Goal: Check status: Check status

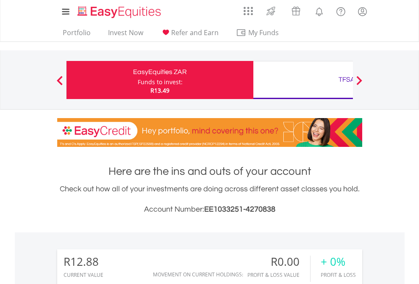
scroll to position [81, 133]
click at [138, 80] on div "Funds to invest:" at bounding box center [160, 82] width 45 height 8
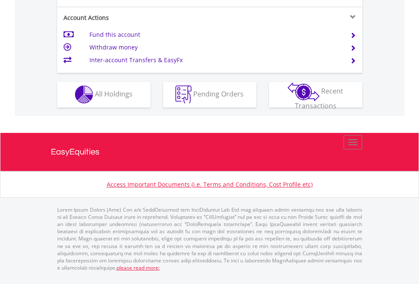
scroll to position [791, 0]
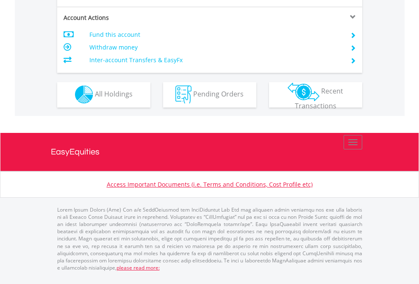
scroll to position [791, 0]
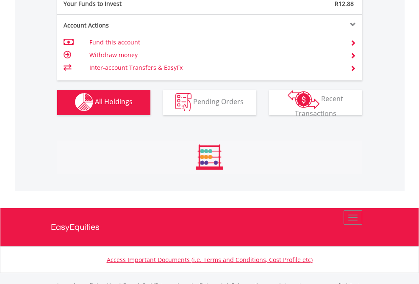
scroll to position [838, 0]
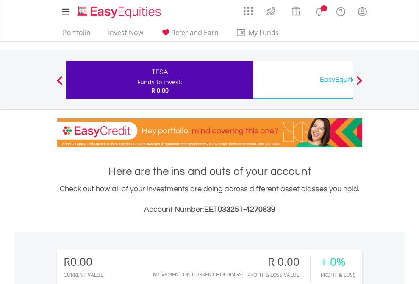
scroll to position [81, 133]
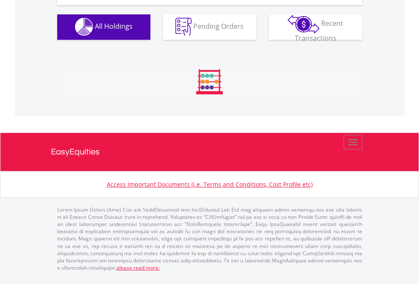
scroll to position [838, 0]
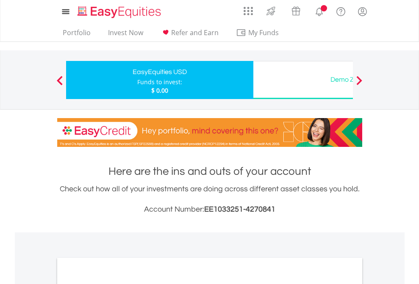
scroll to position [509, 0]
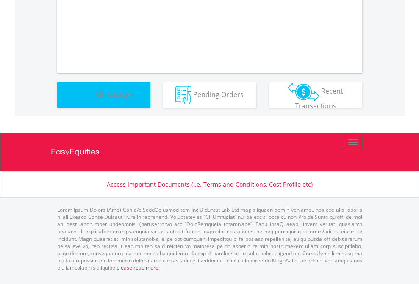
click at [95, 99] on span "All Holdings" at bounding box center [114, 93] width 38 height 9
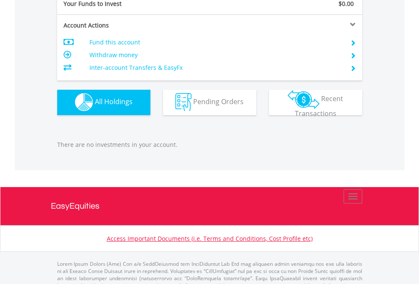
scroll to position [838, 0]
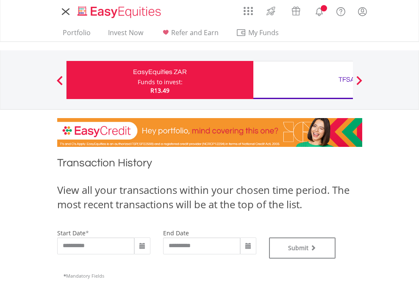
type input "**********"
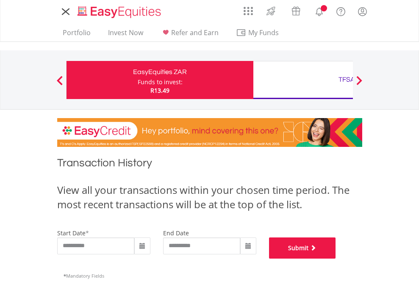
click at [336, 259] on button "Submit" at bounding box center [302, 247] width 67 height 21
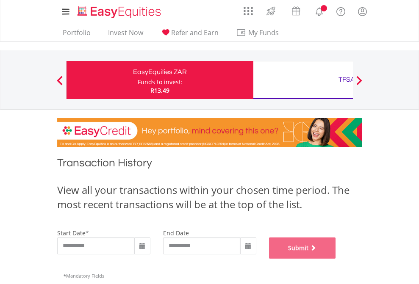
scroll to position [343, 0]
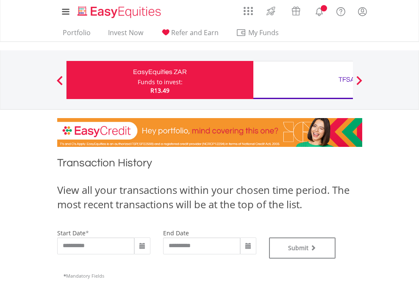
click at [303, 80] on div "TFSA" at bounding box center [346, 80] width 176 height 12
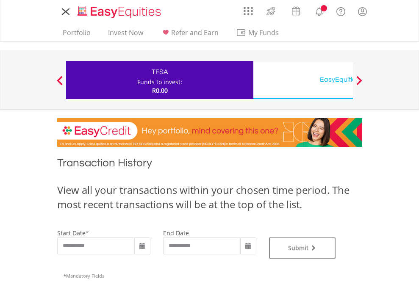
type input "**********"
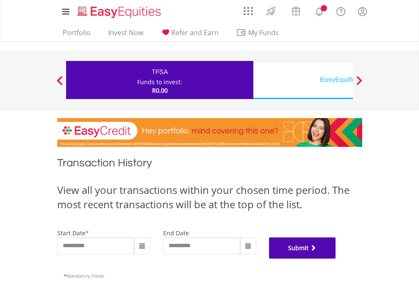
click at [336, 259] on button "Submit" at bounding box center [302, 247] width 67 height 21
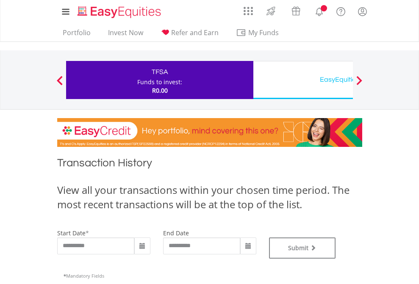
click at [303, 80] on div "EasyEquities USD" at bounding box center [346, 80] width 176 height 12
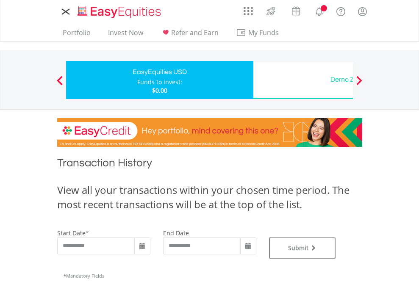
type input "**********"
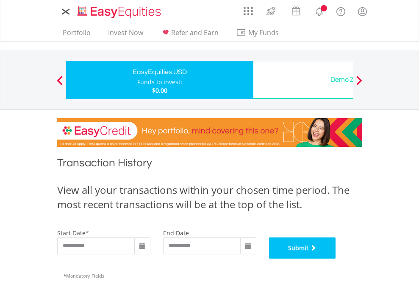
click at [336, 259] on button "Submit" at bounding box center [302, 247] width 67 height 21
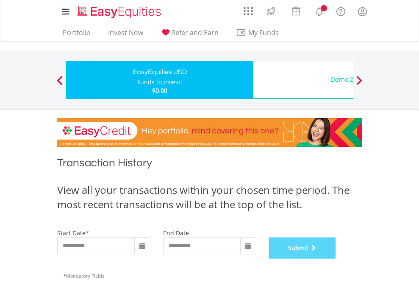
scroll to position [343, 0]
